Goal: Task Accomplishment & Management: Complete application form

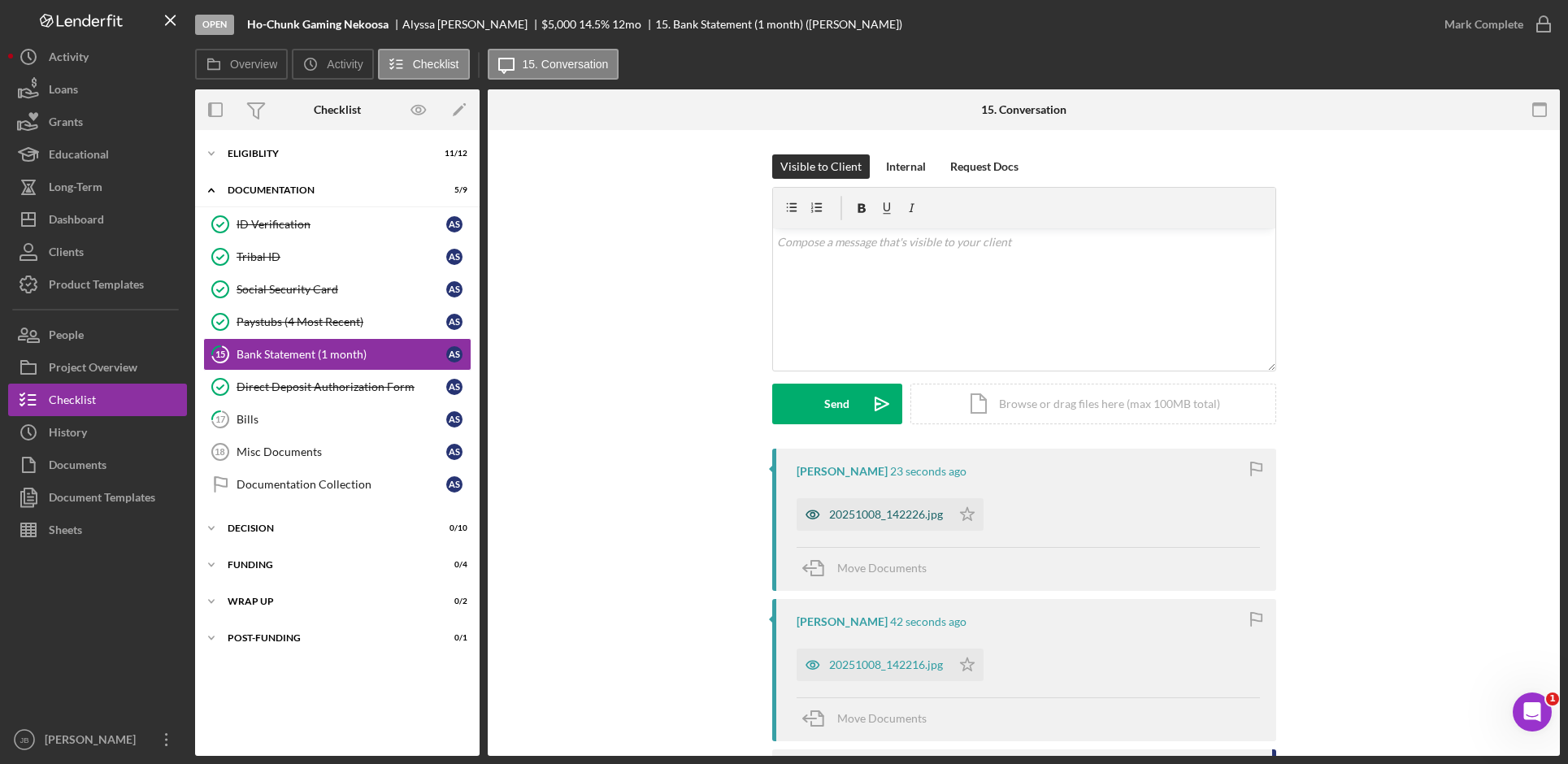
click at [890, 517] on div "20251008_142226.jpg" at bounding box center [886, 514] width 114 height 13
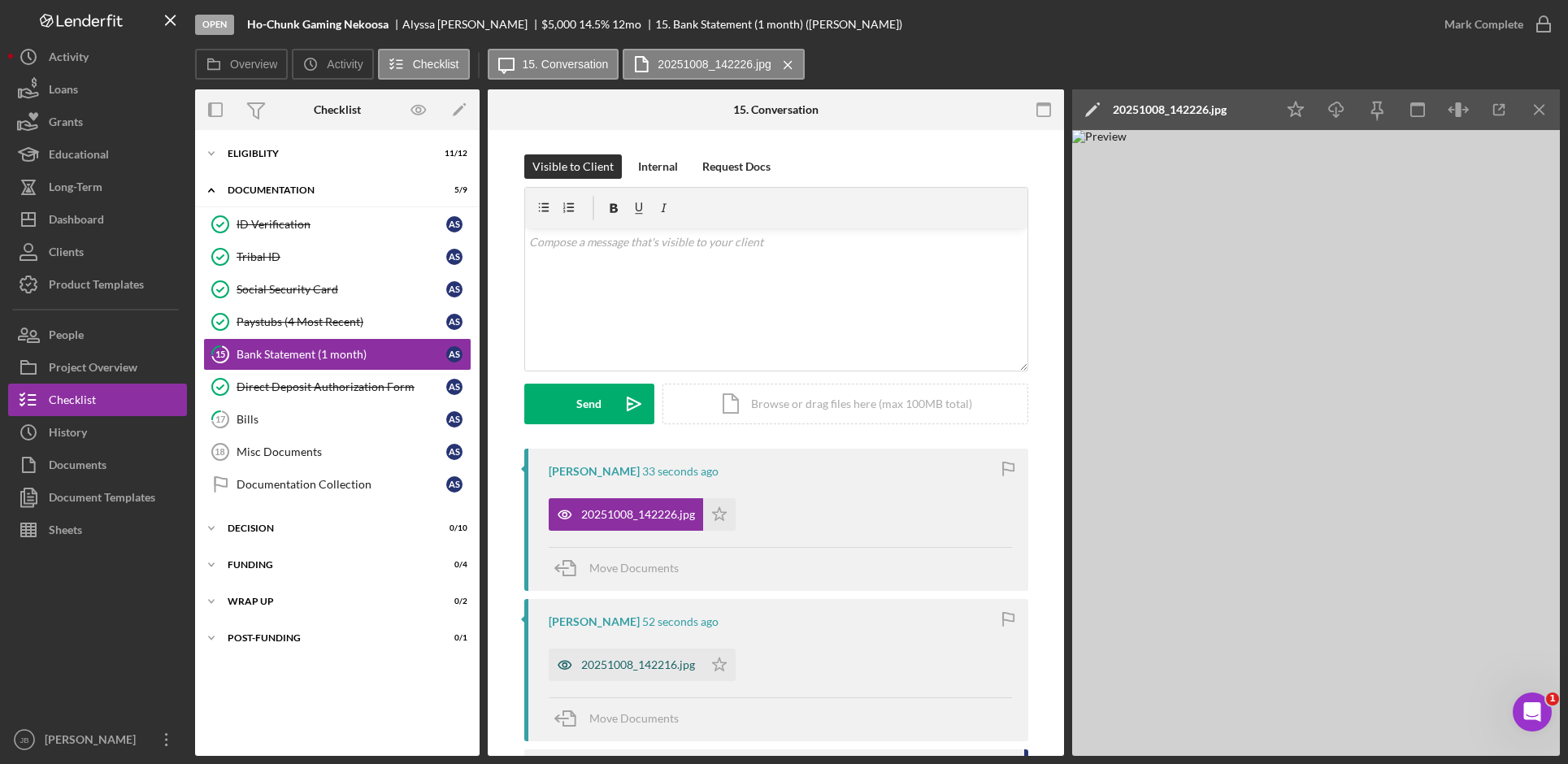
click at [672, 671] on div "20251008_142216.jpg" at bounding box center [638, 665] width 114 height 13
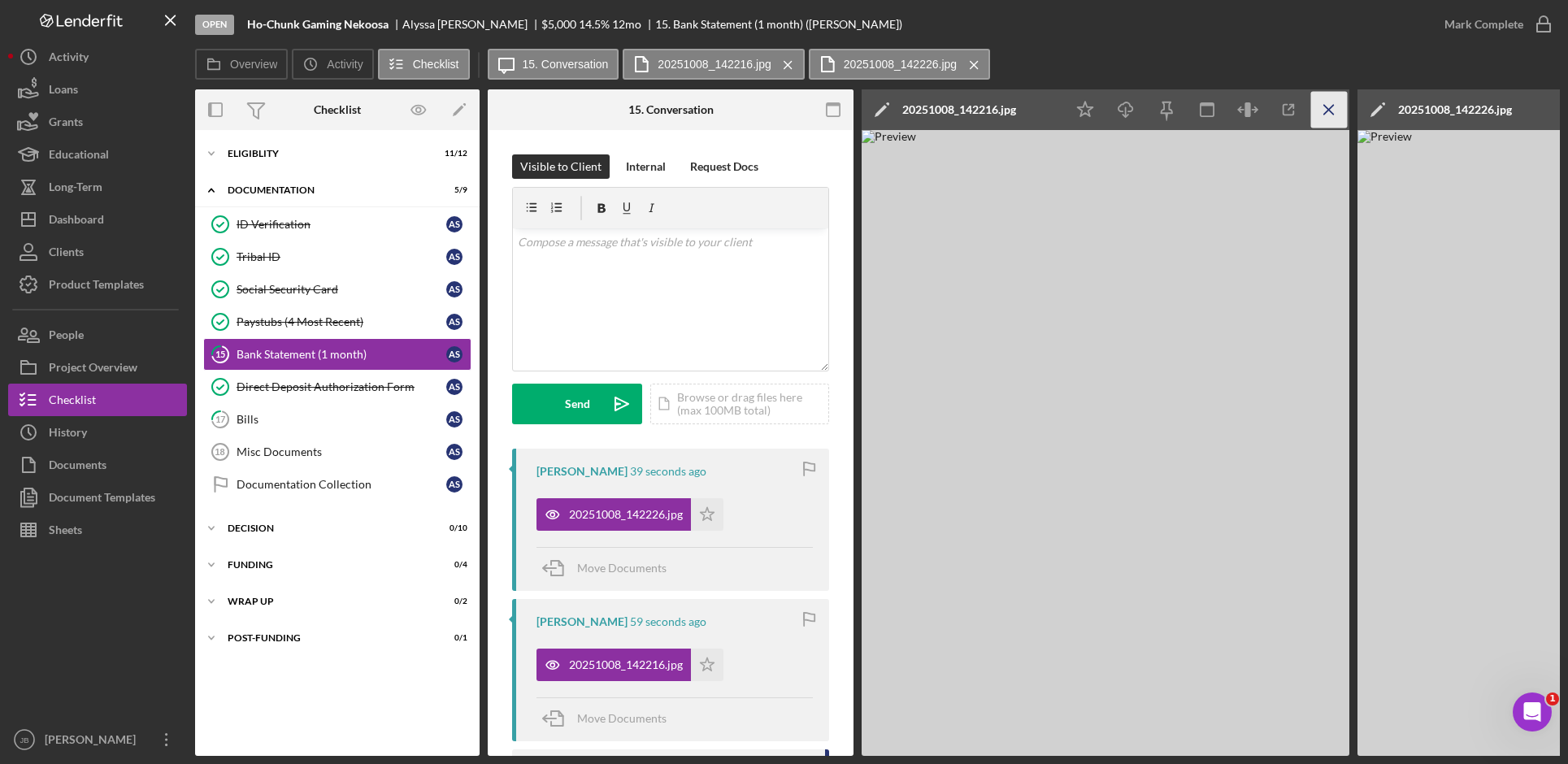
click at [1330, 110] on icon "Icon/Menu Close" at bounding box center [1329, 110] width 37 height 37
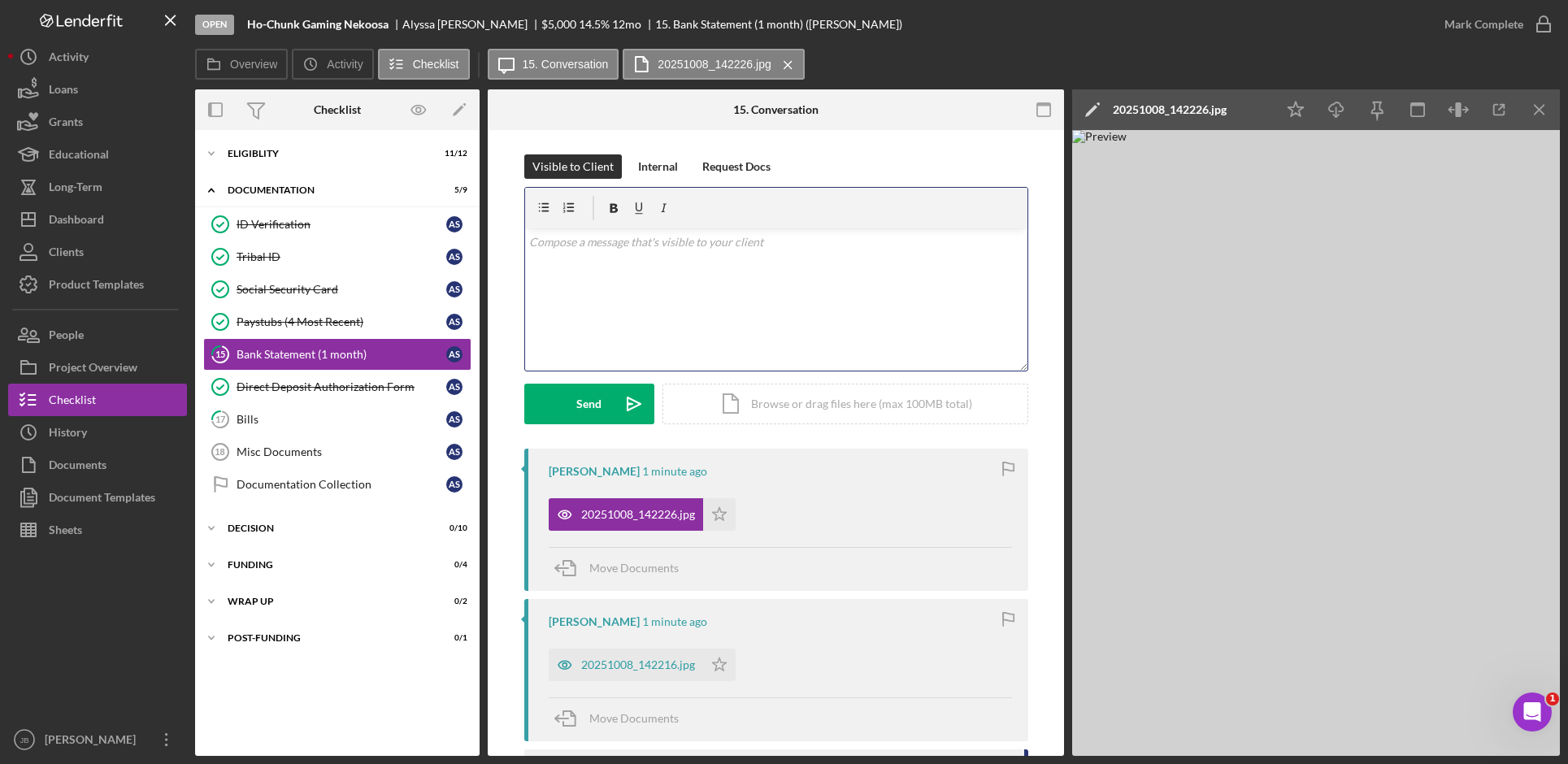
click at [715, 252] on div "v Color teal Color pink Remove color Add row above Add row below Add column bef…" at bounding box center [776, 300] width 503 height 143
click at [671, 672] on div "20251008_142216.jpg" at bounding box center [626, 665] width 154 height 32
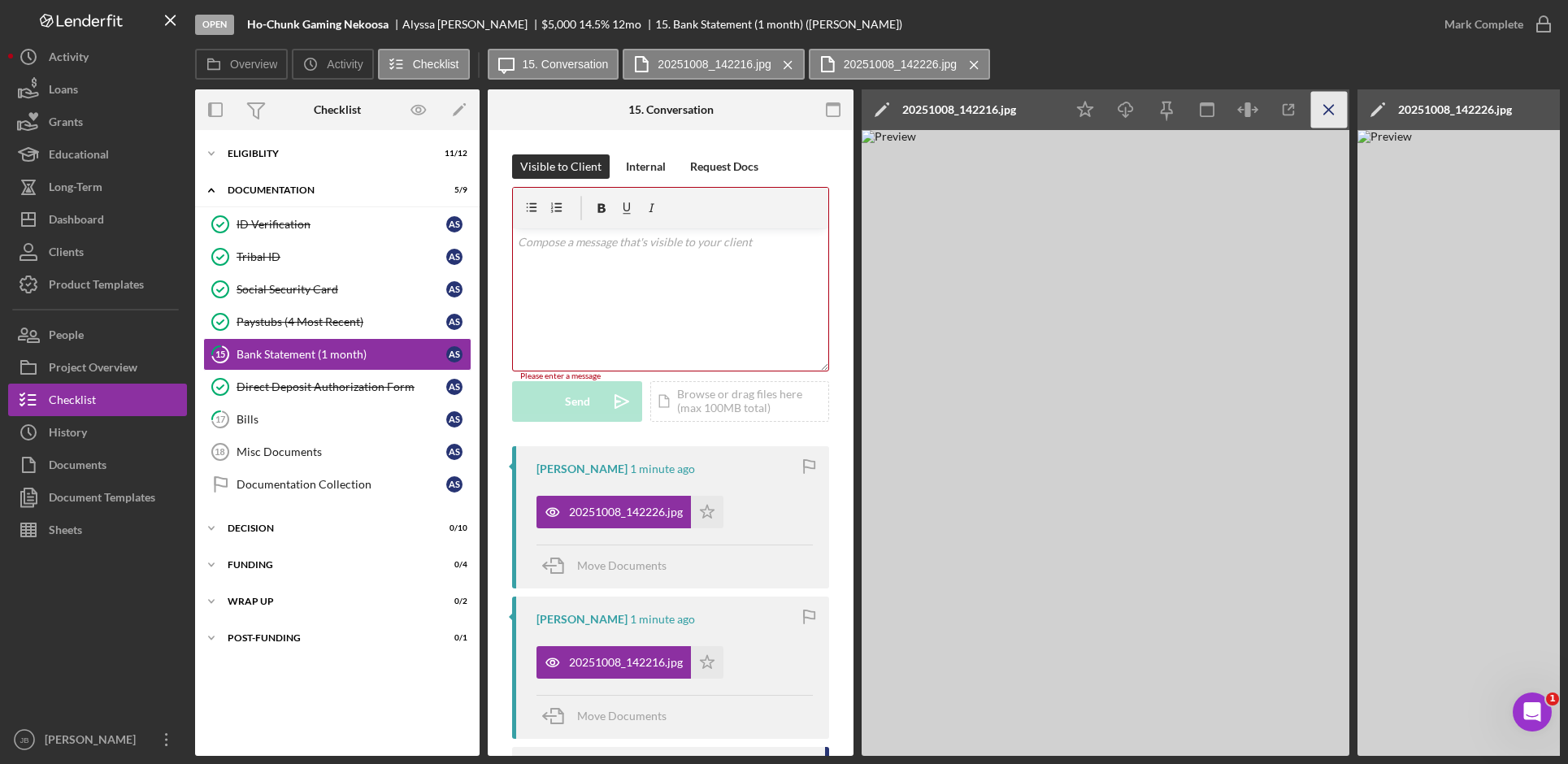
click at [1333, 114] on line "button" at bounding box center [1329, 110] width 9 height 9
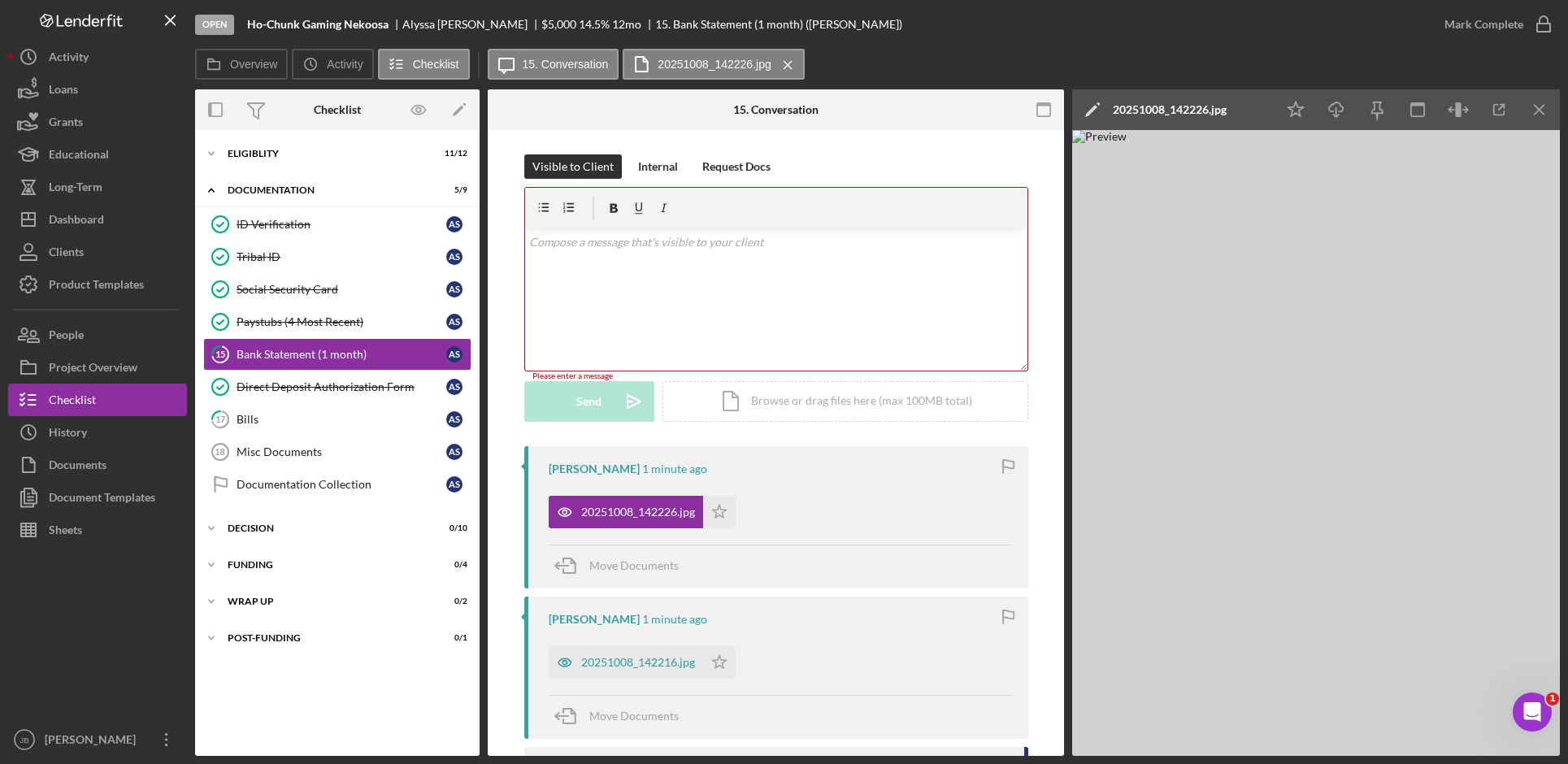
click at [745, 260] on div "v Color teal Color pink Remove color Add row above Add row below Add column bef…" at bounding box center [776, 300] width 503 height 143
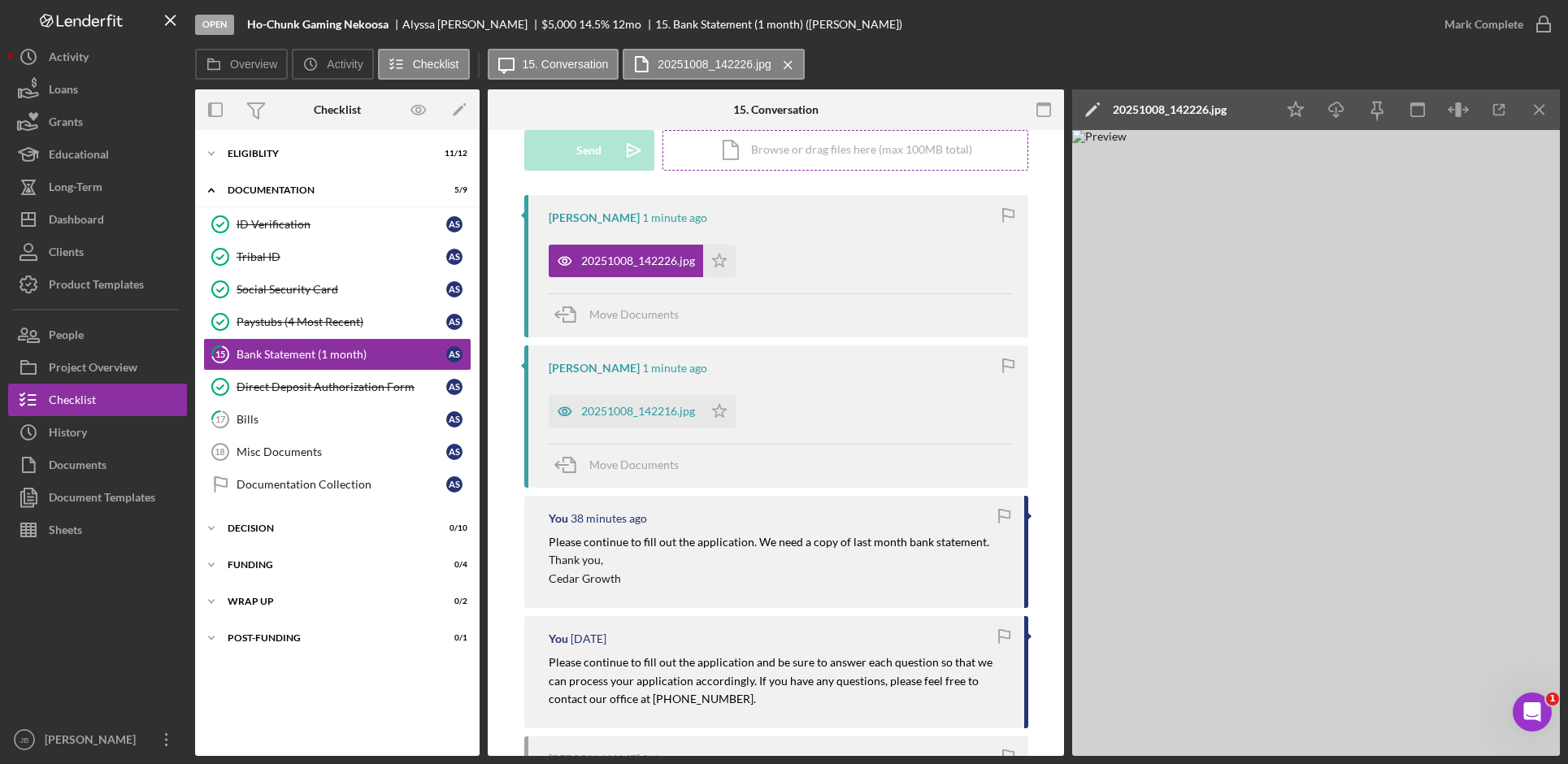
scroll to position [325, 0]
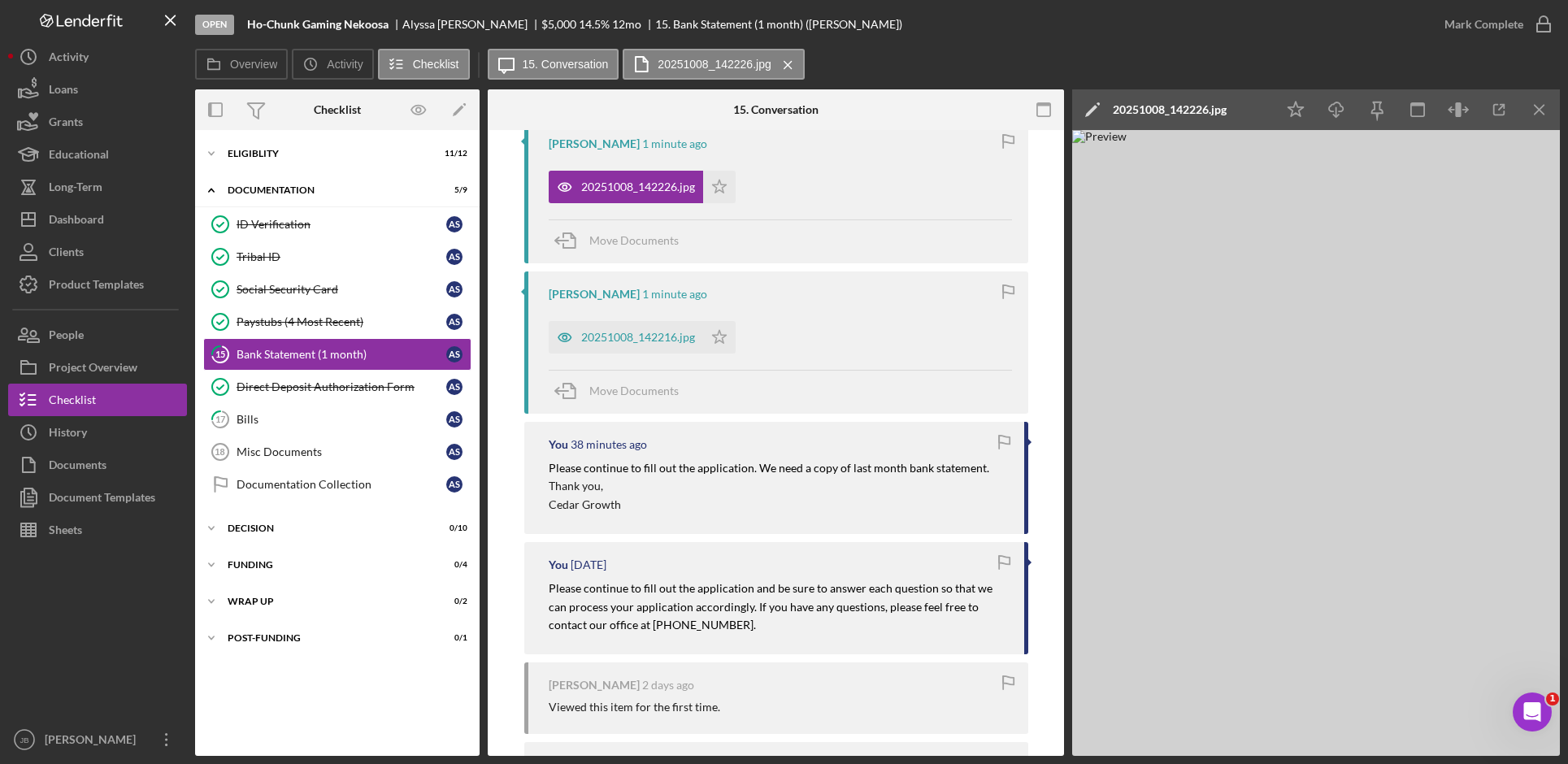
click at [754, 467] on mark "Please continue to fill out the application. We need a copy of last month bank …" at bounding box center [769, 468] width 440 height 14
drag, startPoint x: 755, startPoint y: 468, endPoint x: 984, endPoint y: 475, distance: 229.1
click at [984, 475] on div "Please continue to fill out the application. We need a copy of last month bank …" at bounding box center [778, 486] width 459 height 54
copy mark "We need a copy of last month bank statement."
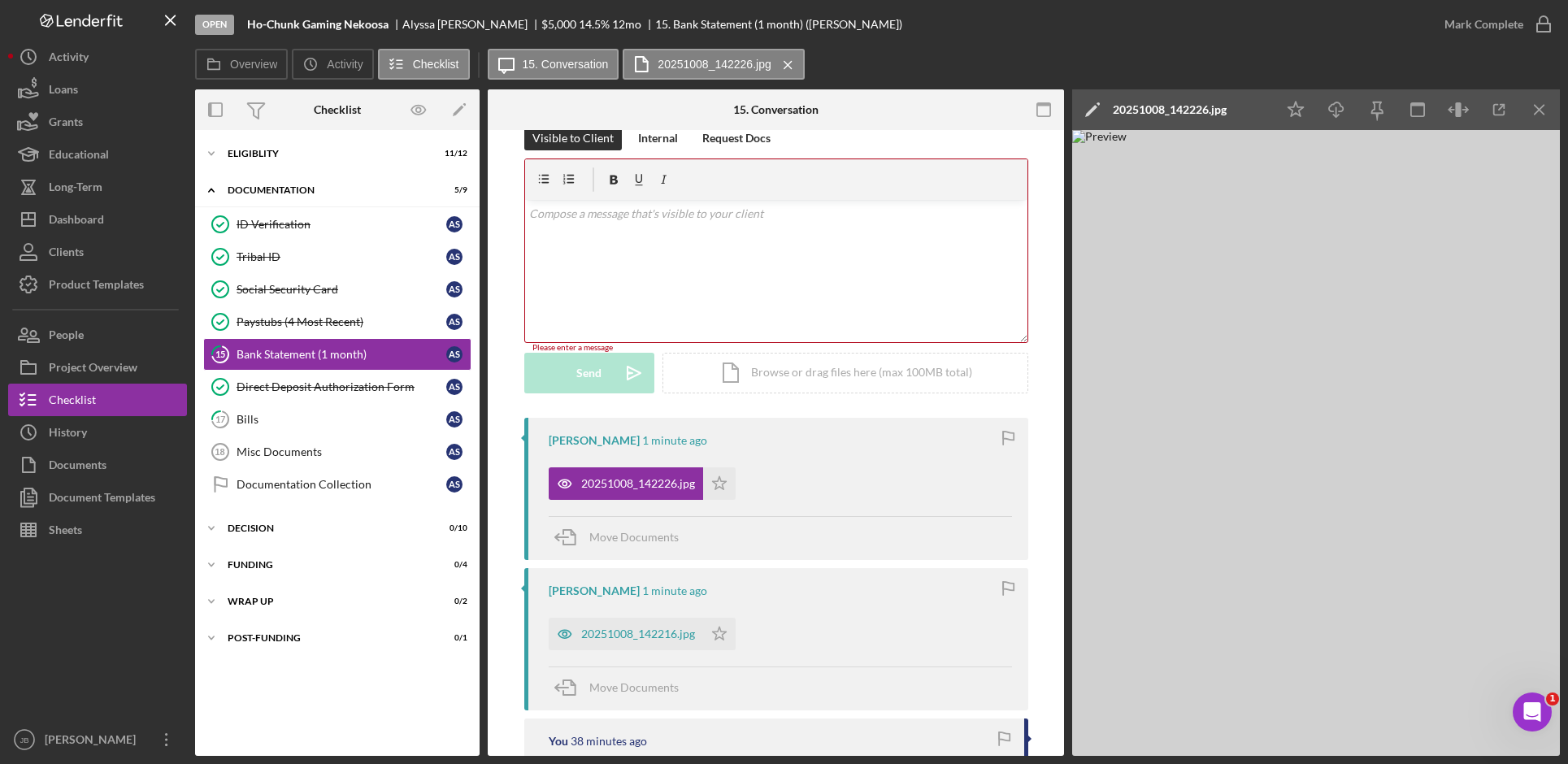
scroll to position [0, 0]
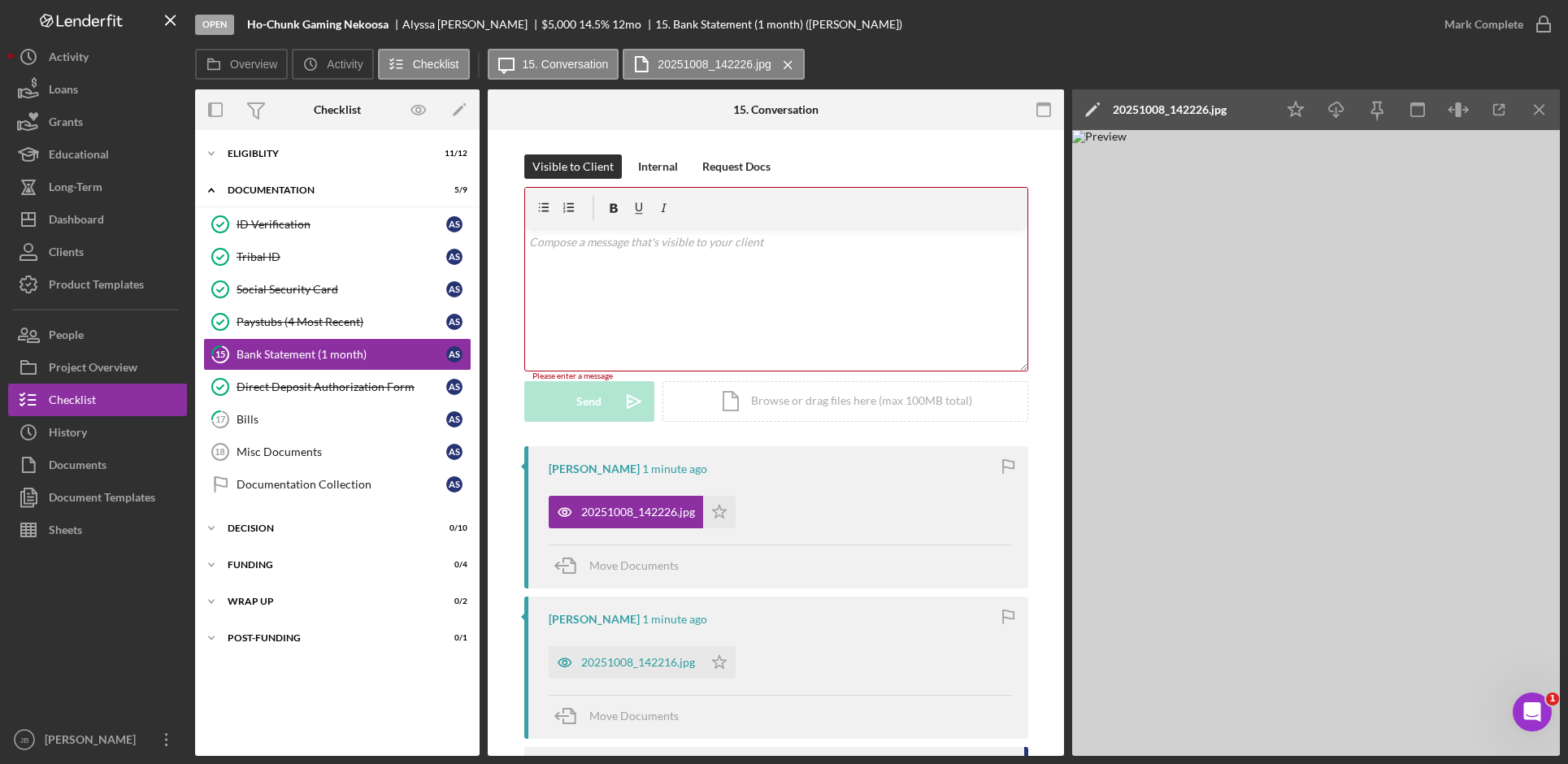
click at [590, 251] on div "v Color teal Color pink Remove color Add row above Add row below Add column bef…" at bounding box center [776, 300] width 503 height 143
paste div
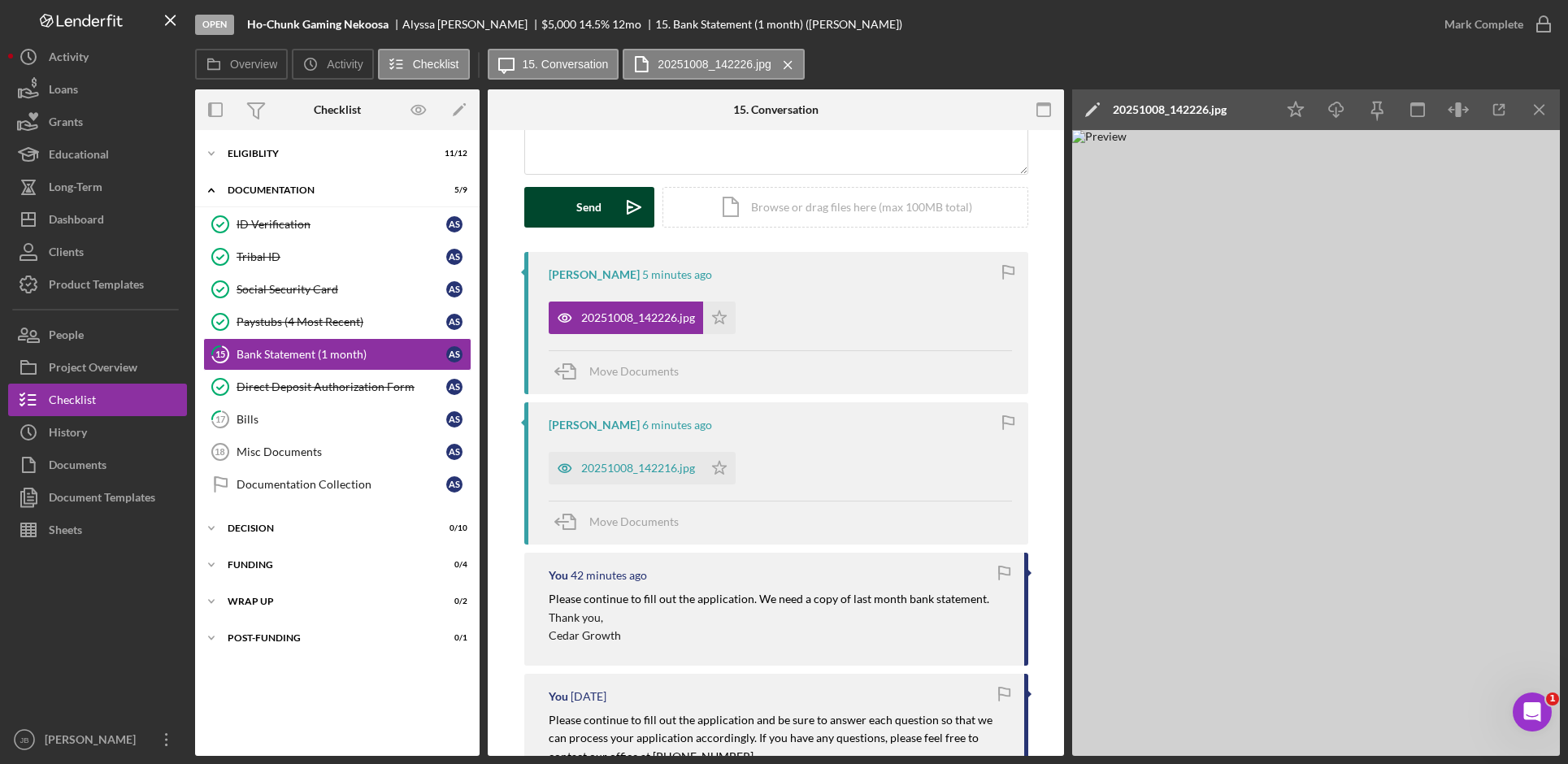
scroll to position [162, 0]
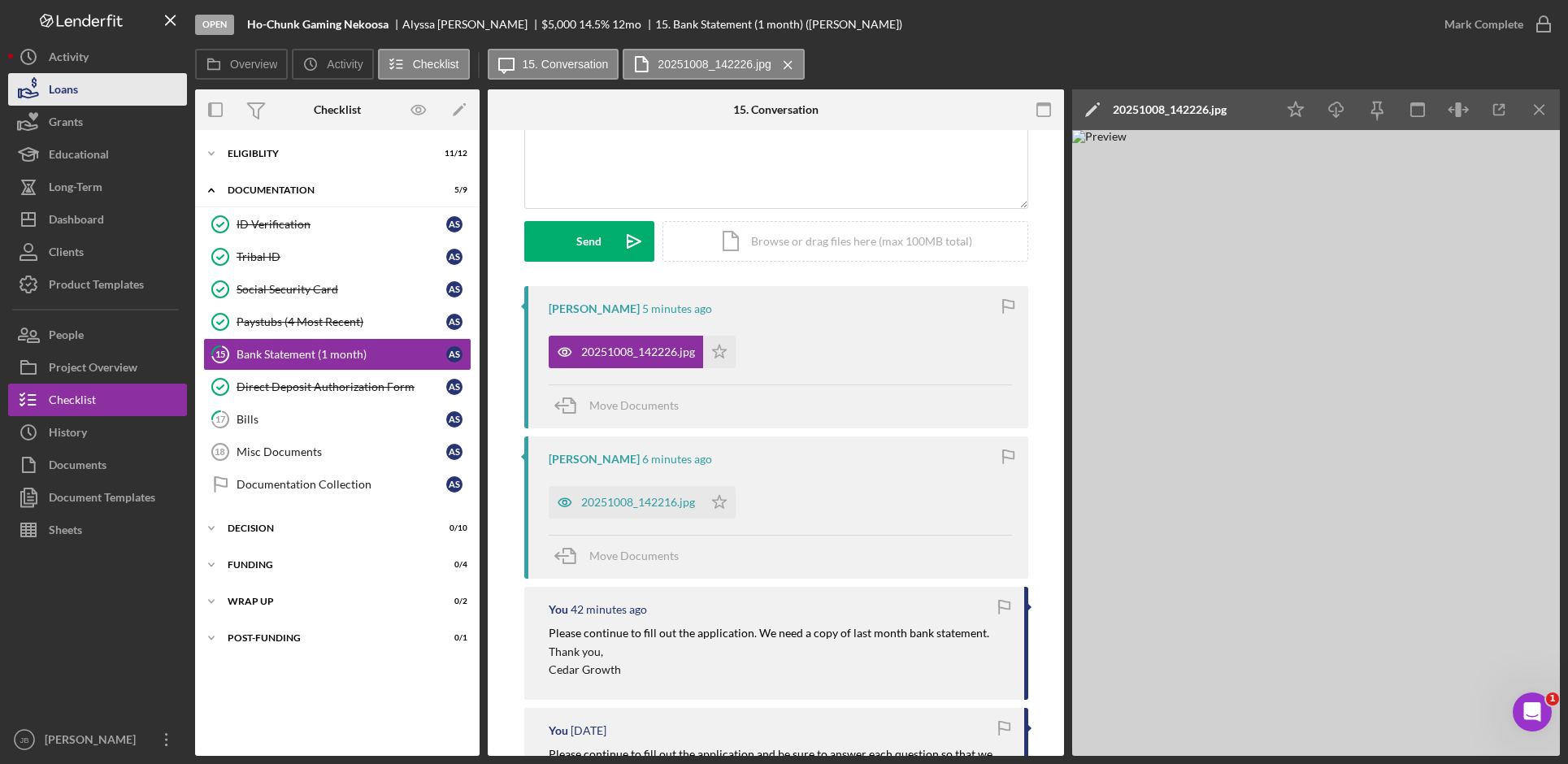
click at [124, 94] on button "Loans" at bounding box center [97, 89] width 179 height 32
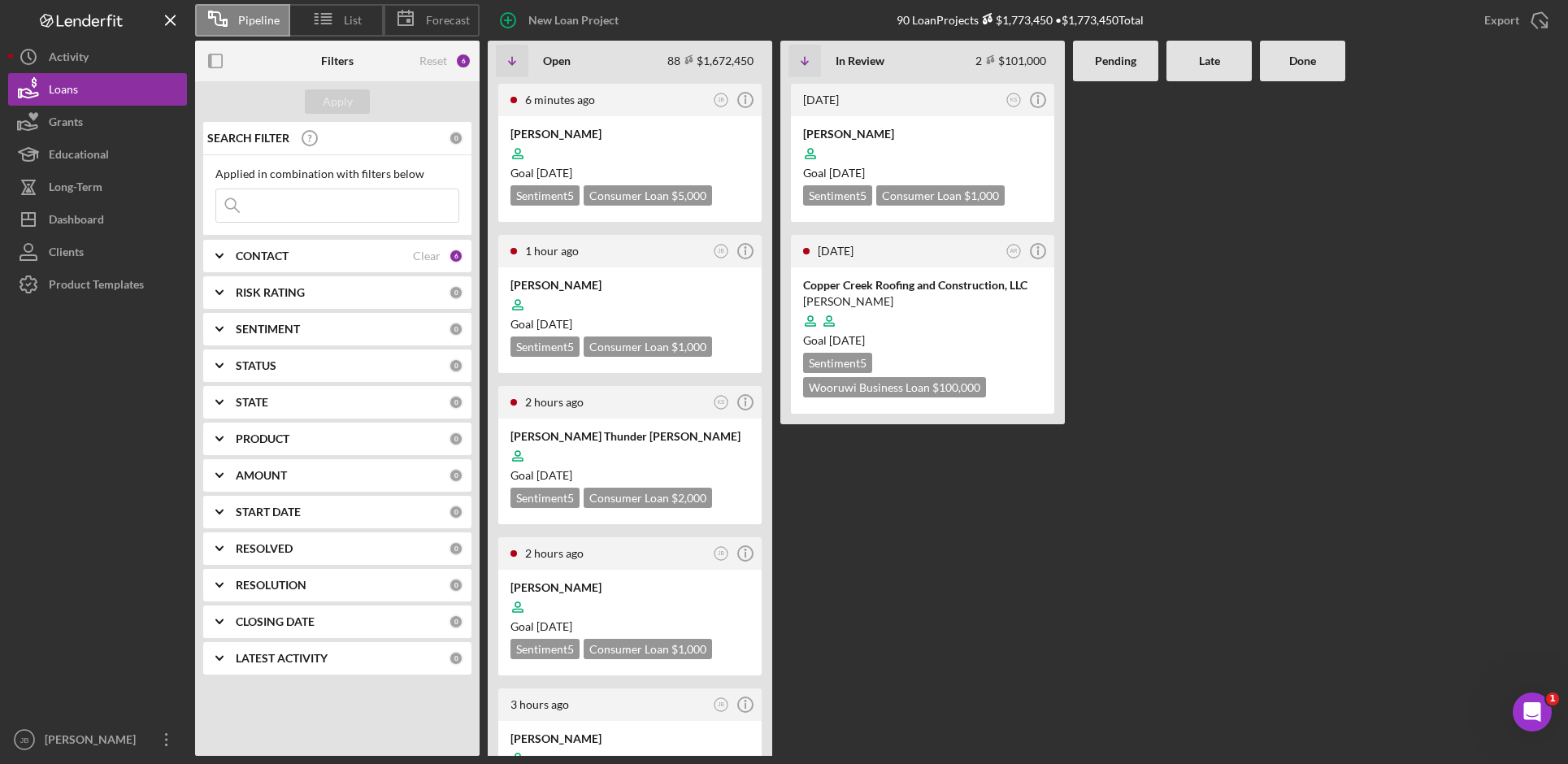
click at [972, 513] on Review "[DATE] KS Icon/Info [PERSON_NAME] Goal [DATE] Sentiment 5 Consumer Loan $1,000 …" at bounding box center [922, 418] width 284 height 675
